Goal: Task Accomplishment & Management: Manage account settings

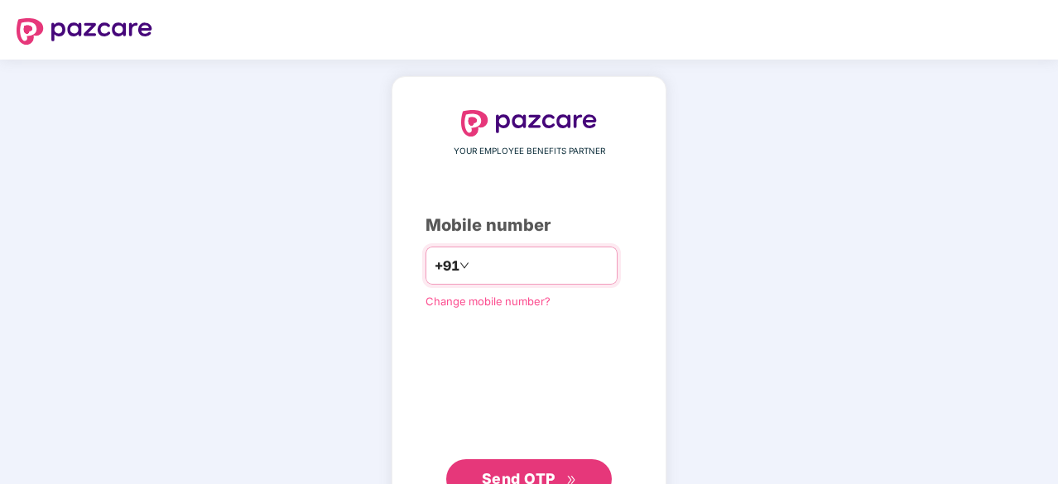
type input "**********"
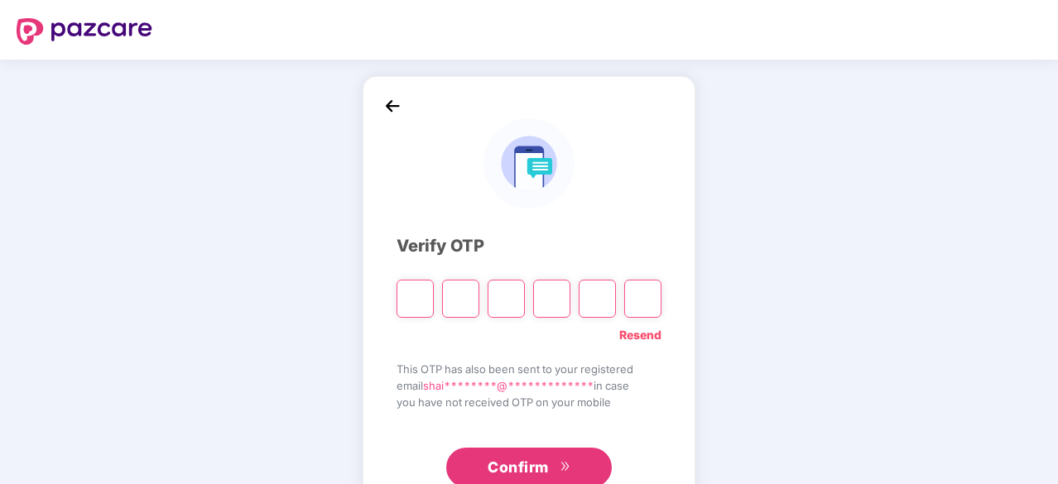
type input "*"
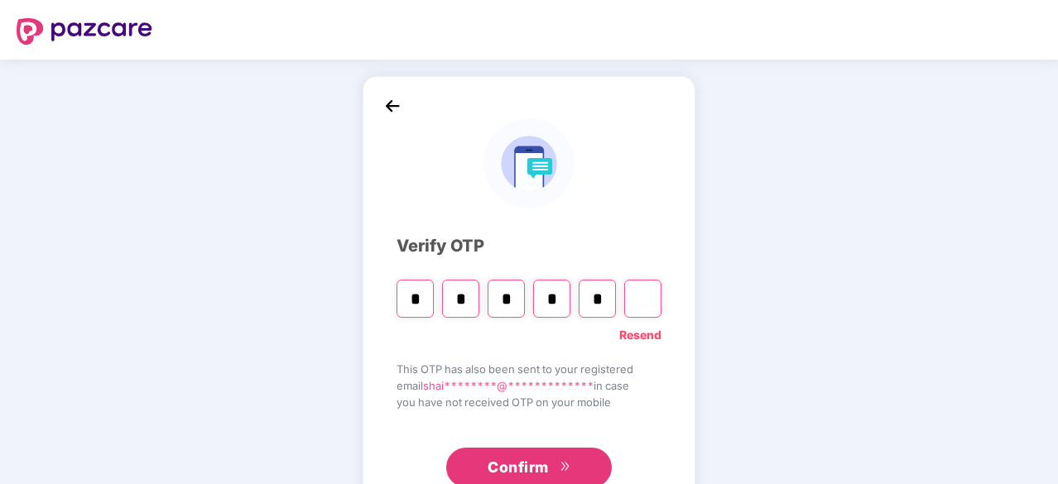
type input "*"
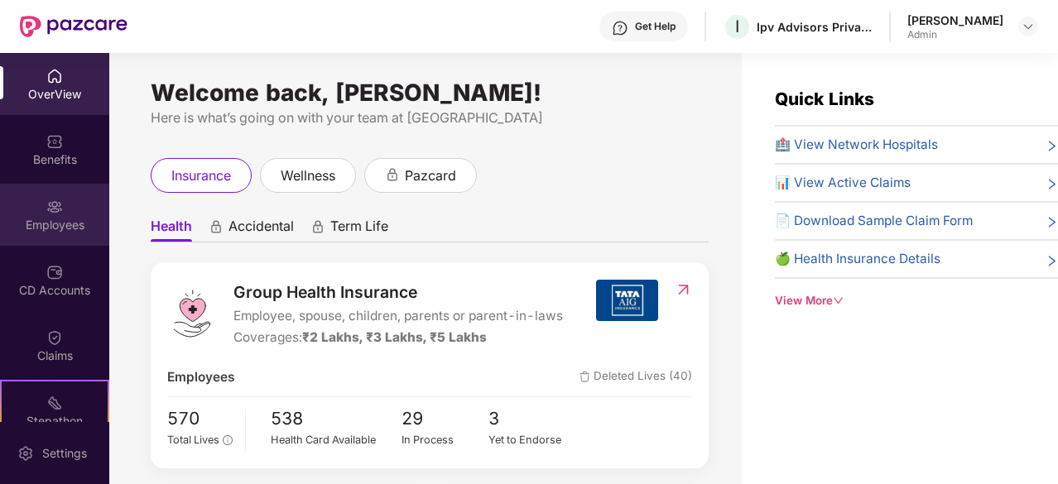
click at [53, 224] on div "Employees" at bounding box center [54, 225] width 109 height 17
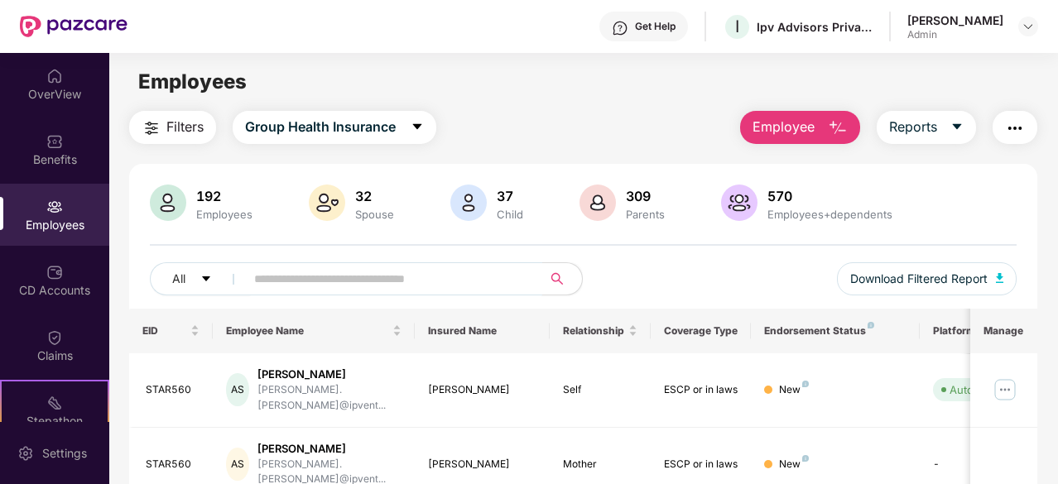
click at [435, 274] on input "text" at bounding box center [387, 279] width 266 height 25
type input "*****"
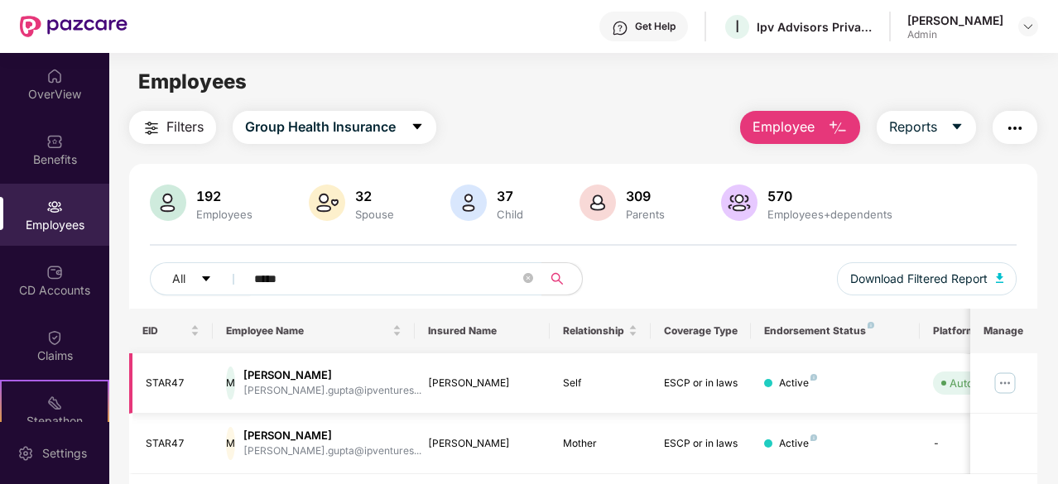
click at [1013, 384] on img at bounding box center [1005, 383] width 26 height 26
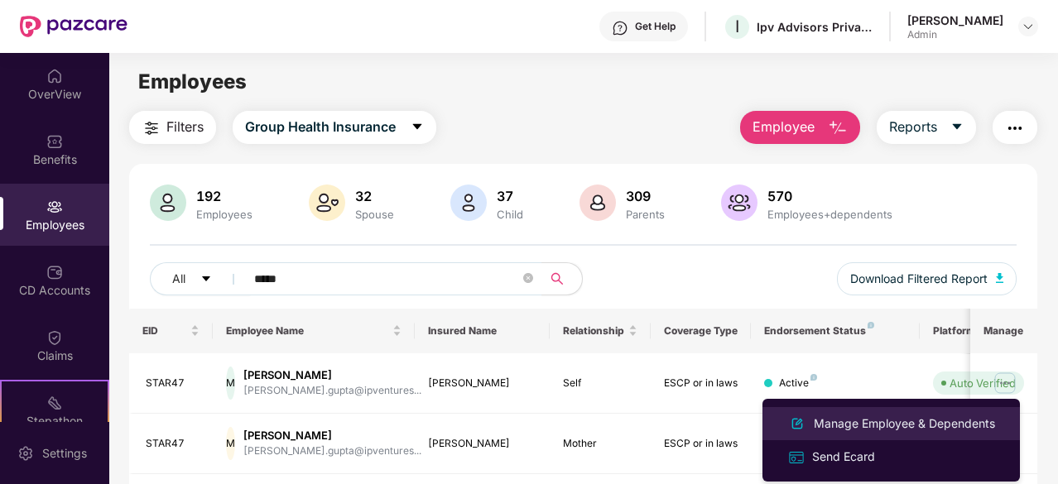
click at [902, 420] on div "Manage Employee & Dependents" at bounding box center [904, 424] width 188 height 18
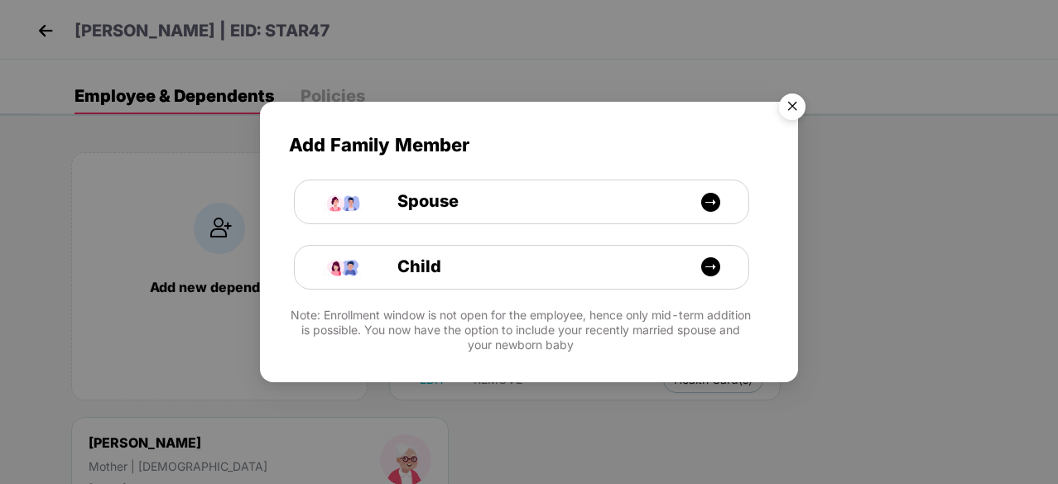
click at [785, 112] on img "Close" at bounding box center [792, 109] width 46 height 46
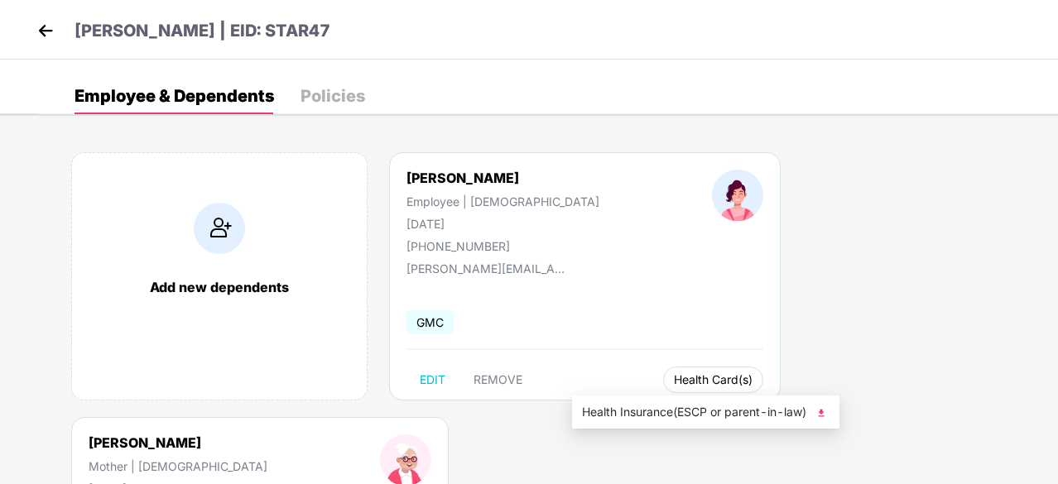
click at [674, 382] on span "Health Card(s)" at bounding box center [713, 380] width 79 height 8
click at [825, 415] on img at bounding box center [821, 413] width 17 height 17
